Goal: Information Seeking & Learning: Learn about a topic

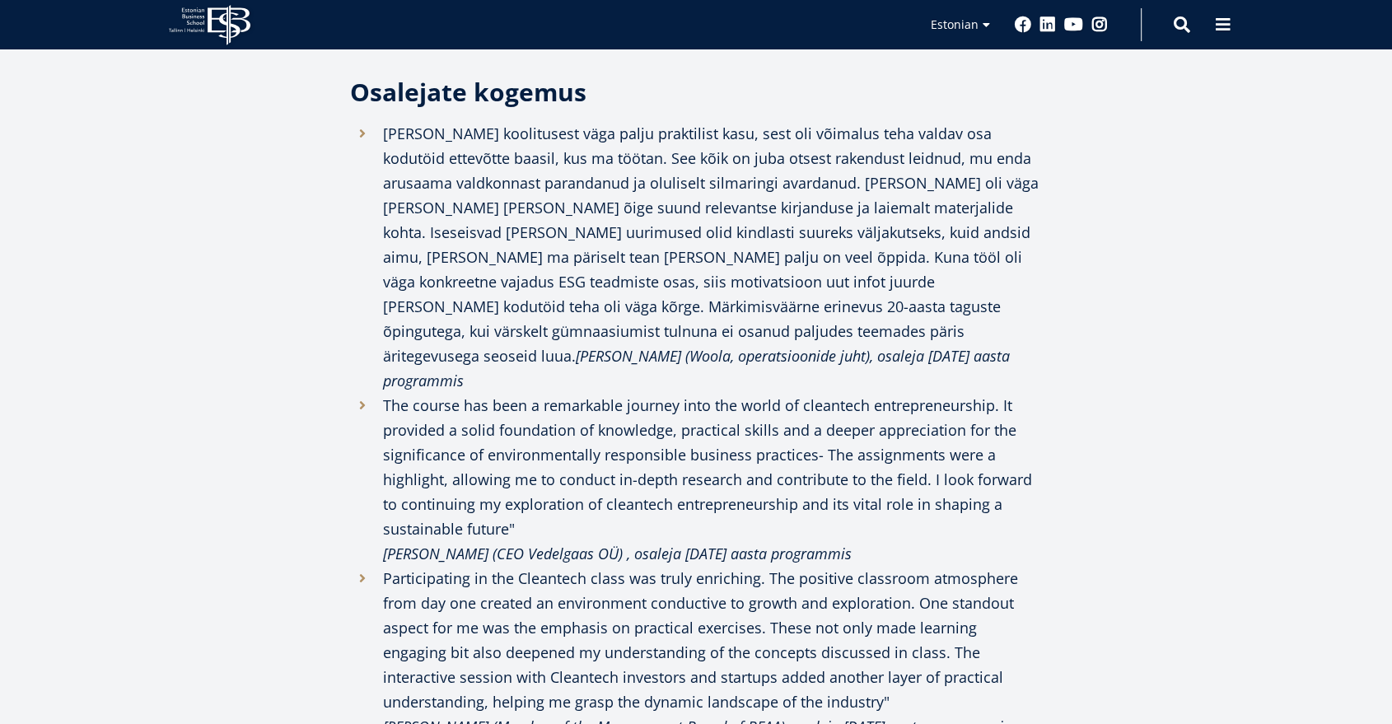
scroll to position [2378, 0]
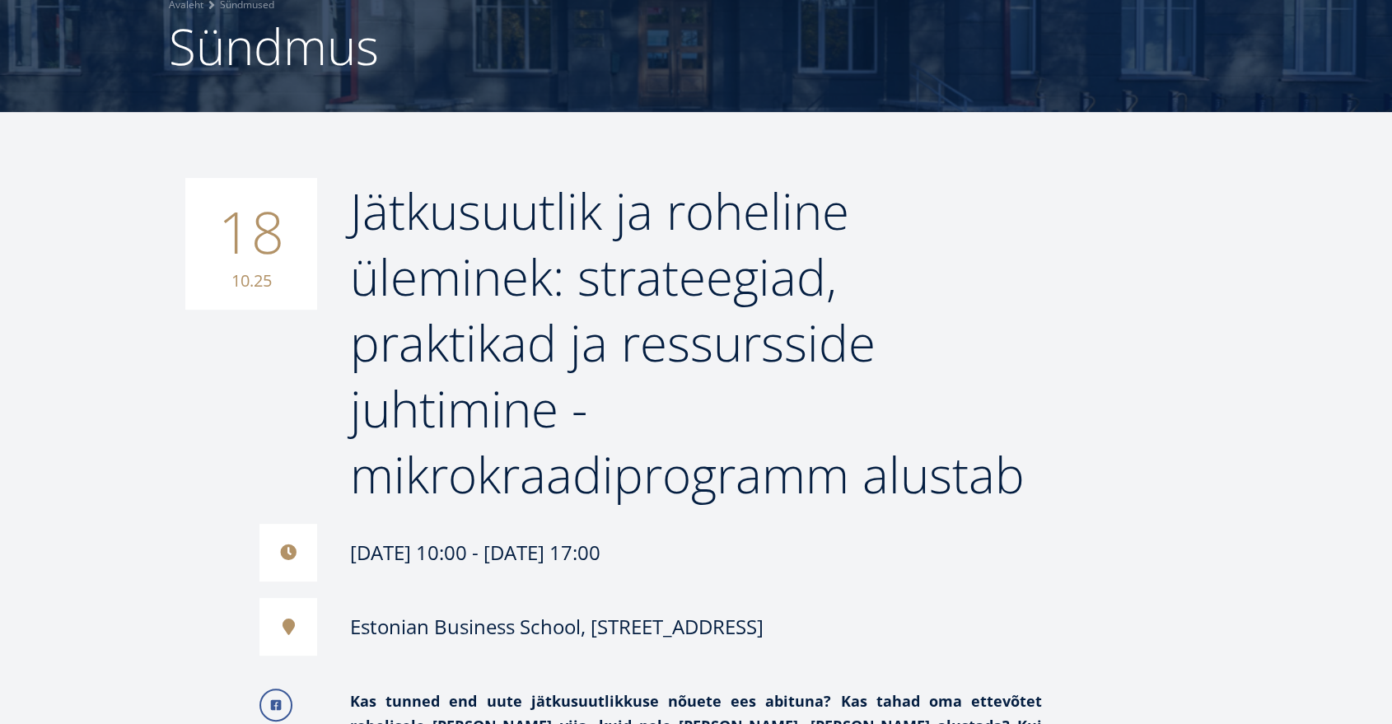
scroll to position [29, 0]
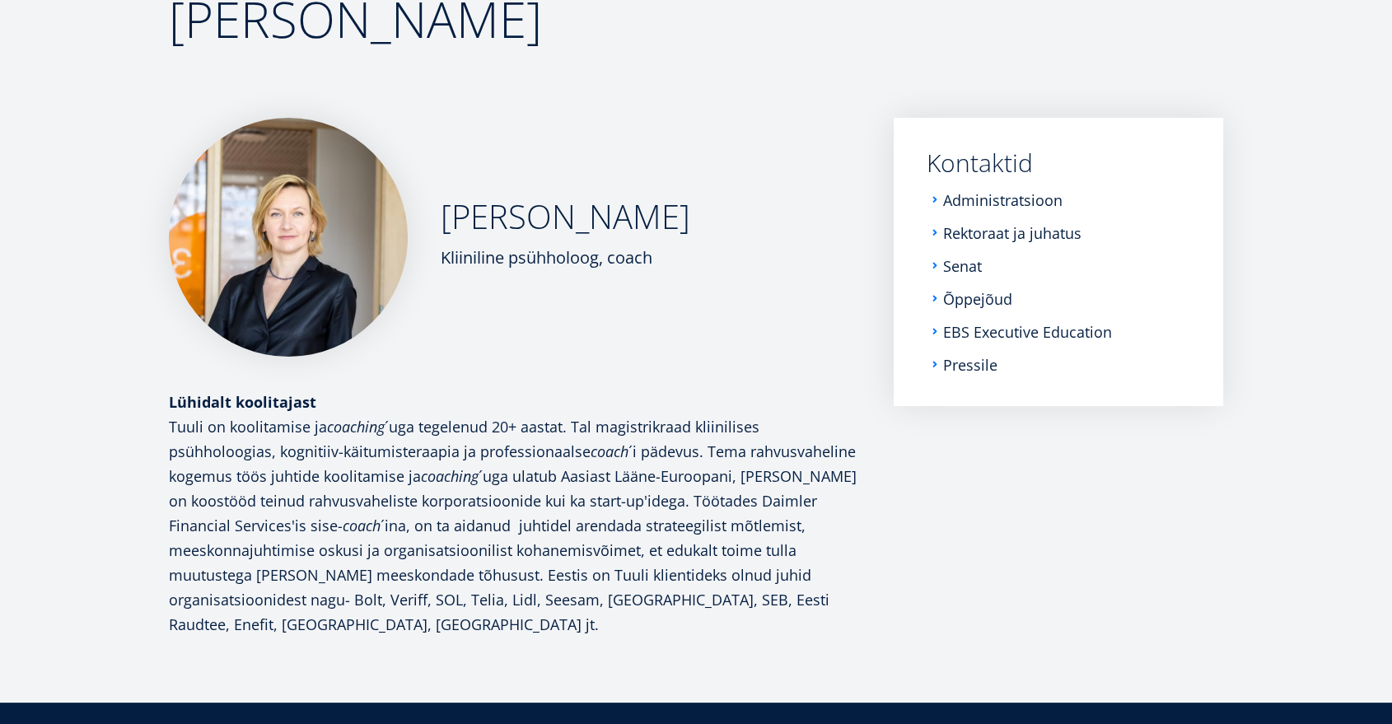
scroll to position [124, 0]
